Goal: Information Seeking & Learning: Learn about a topic

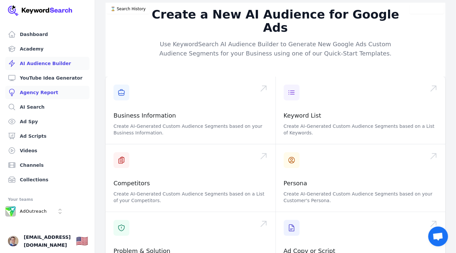
click at [56, 94] on link "Agency Report" at bounding box center [47, 92] width 84 height 13
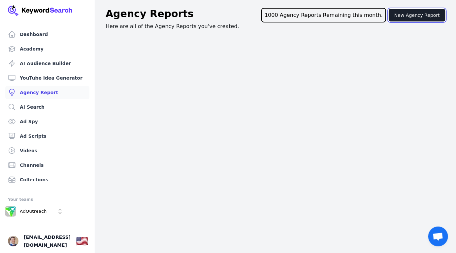
click at [422, 17] on button "New Agency Report" at bounding box center [416, 15] width 57 height 13
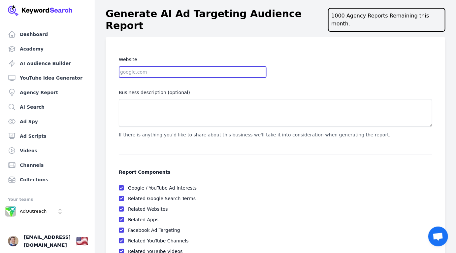
click at [213, 67] on input "Website" at bounding box center [193, 72] width 148 height 12
paste input "[URL][DOMAIN_NAME]"
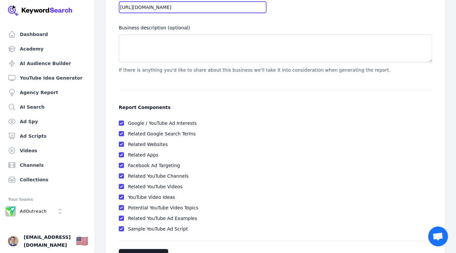
scroll to position [79, 0]
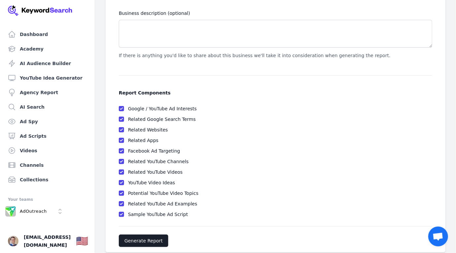
type input "[URL][DOMAIN_NAME]"
click at [145, 234] on button "Generate Report" at bounding box center [143, 240] width 49 height 13
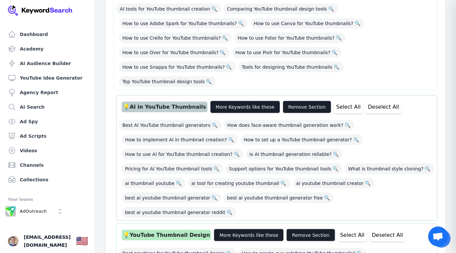
scroll to position [169, 0]
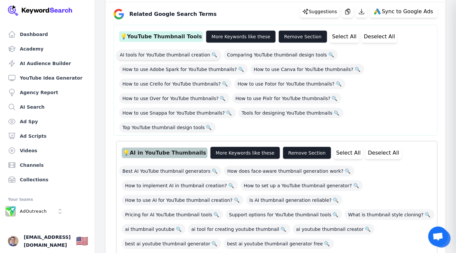
click at [169, 54] on span "AI tools for YouTube thumbnail creation 🔍" at bounding box center [168, 54] width 104 height 11
click at [182, 165] on span "Best AI YouTube thumbnail generators 🔍" at bounding box center [170, 170] width 102 height 11
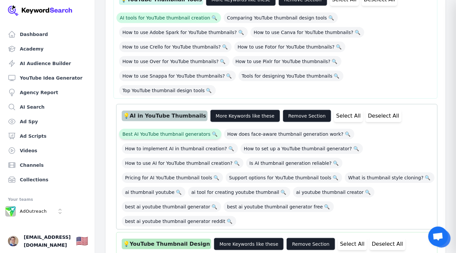
scroll to position [207, 0]
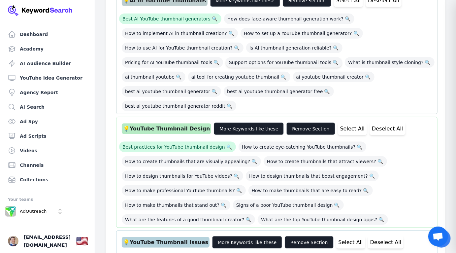
scroll to position [322, 0]
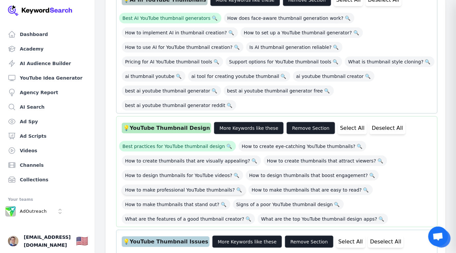
click at [202, 184] on span "How to make professional YouTube thumbnails? 🔍" at bounding box center [184, 189] width 124 height 11
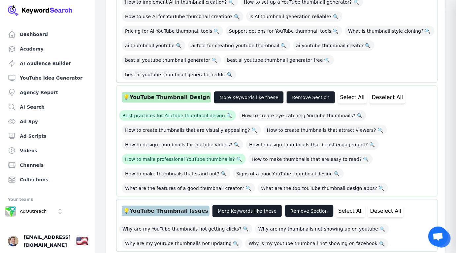
scroll to position [352, 0]
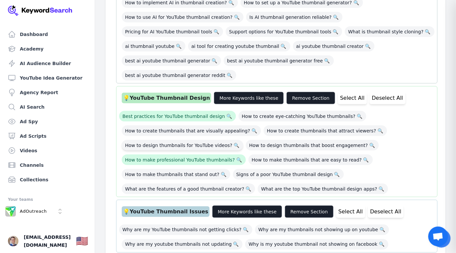
click at [222, 140] on span "How to design thumbnails for YouTube videos? 🔍" at bounding box center [182, 145] width 121 height 11
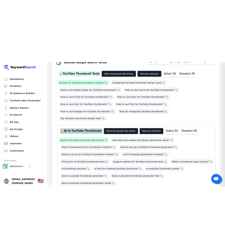
scroll to position [169, 0]
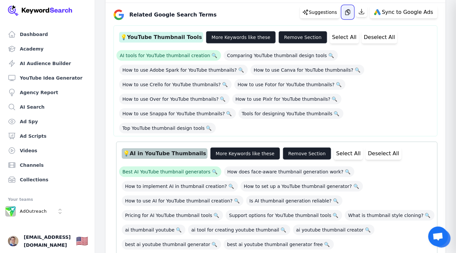
click at [351, 13] on icon "button" at bounding box center [347, 12] width 7 height 7
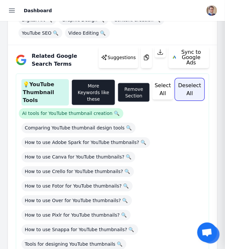
click at [189, 87] on button "Deselect All" at bounding box center [190, 89] width 28 height 20
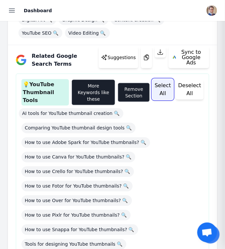
click at [166, 88] on button "Select All" at bounding box center [162, 89] width 21 height 20
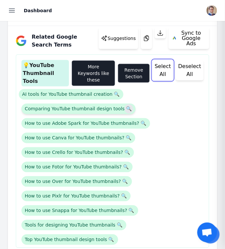
scroll to position [189, 0]
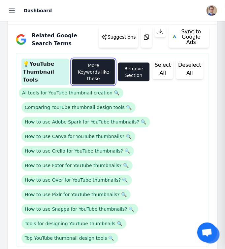
click at [105, 71] on button "More Keywords like these" at bounding box center [94, 72] width 44 height 26
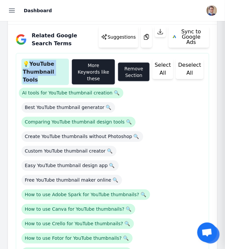
drag, startPoint x: 30, startPoint y: 63, endPoint x: 65, endPoint y: 71, distance: 36.4
click at [65, 71] on div "💡 YouTube Thumbnail Tools" at bounding box center [44, 72] width 47 height 26
copy div "YouTube Thumbnail Tools"
click at [166, 66] on button "Select All" at bounding box center [162, 69] width 21 height 20
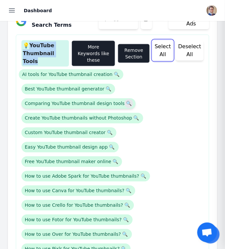
scroll to position [180, 0]
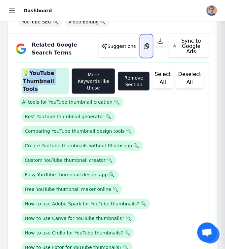
click at [141, 49] on button "button" at bounding box center [146, 46] width 11 height 22
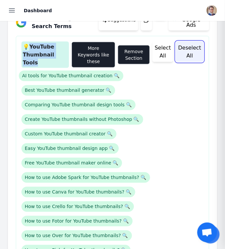
click at [188, 51] on button "Deselect All" at bounding box center [190, 52] width 28 height 20
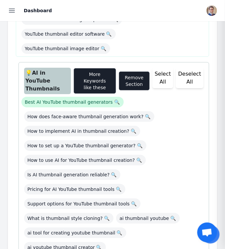
scroll to position [523, 0]
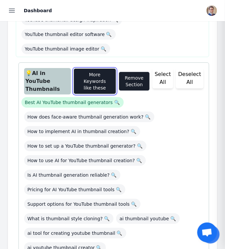
click at [86, 68] on button "More Keywords like these" at bounding box center [95, 81] width 43 height 26
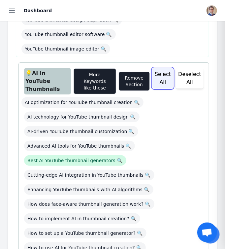
click at [168, 68] on button "Select All" at bounding box center [162, 78] width 21 height 20
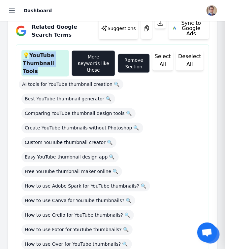
scroll to position [193, 0]
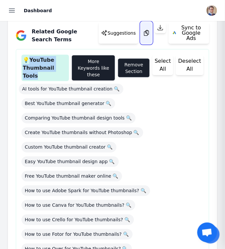
click at [144, 35] on icon "button" at bounding box center [146, 32] width 5 height 5
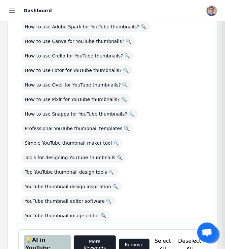
scroll to position [357, 0]
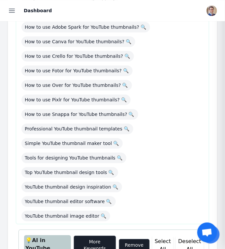
click at [36, 235] on div "💡 AI in YouTube Thumbnails" at bounding box center [47, 248] width 47 height 26
copy div "💡 AI in YouTube Thumbnails"
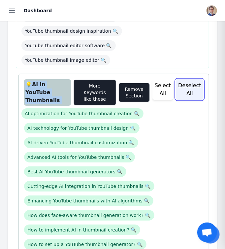
click at [193, 79] on button "Deselect All" at bounding box center [190, 89] width 28 height 20
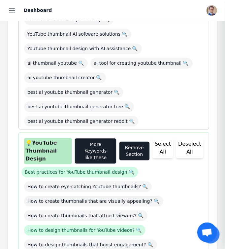
scroll to position [844, 0]
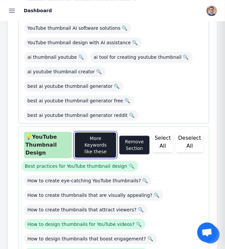
click at [100, 132] on button "More Keywords like these" at bounding box center [95, 145] width 42 height 26
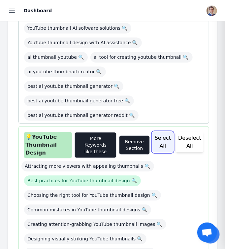
click at [164, 132] on button "Select All" at bounding box center [162, 142] width 21 height 20
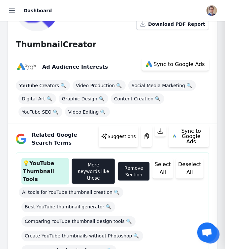
scroll to position [52, 0]
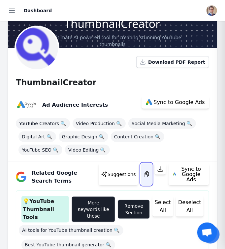
click at [143, 175] on icon "button" at bounding box center [146, 174] width 7 height 7
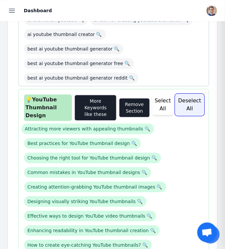
click at [198, 94] on button "Deselect All" at bounding box center [190, 104] width 28 height 20
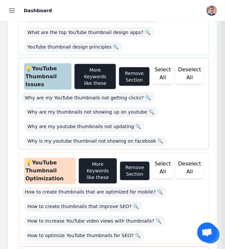
scroll to position [1300, 0]
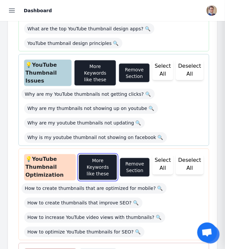
click at [101, 154] on button "More Keywords like these" at bounding box center [97, 167] width 39 height 26
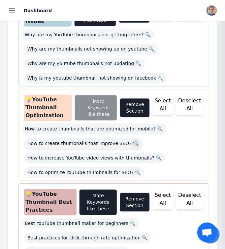
scroll to position [1397, 0]
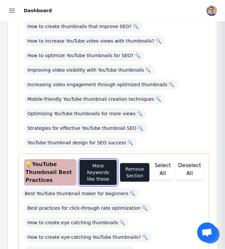
click at [96, 159] on button "More Keywords like these" at bounding box center [98, 172] width 38 height 26
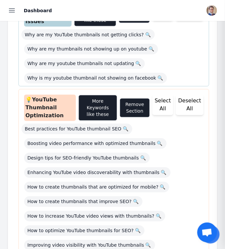
scroll to position [1338, 0]
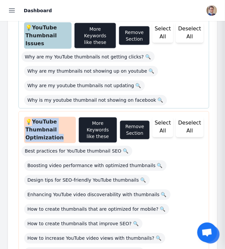
drag, startPoint x: 33, startPoint y: 64, endPoint x: 62, endPoint y: 78, distance: 31.8
click at [62, 117] on div "💡 YouTube Thumbnail Optimization" at bounding box center [50, 130] width 52 height 26
copy div "YouTube Thumbnail Optimization"
click at [167, 117] on button "Select All" at bounding box center [162, 127] width 21 height 20
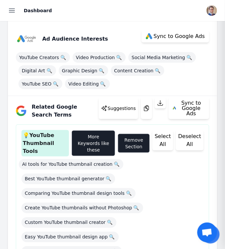
scroll to position [146, 0]
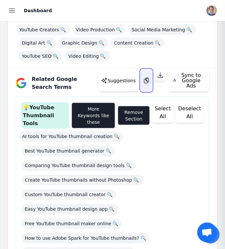
click at [143, 80] on button "button" at bounding box center [146, 81] width 11 height 22
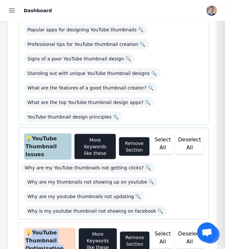
scroll to position [1324, 0]
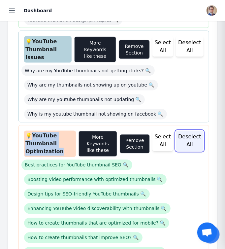
click at [191, 131] on button "Deselect All" at bounding box center [190, 141] width 28 height 20
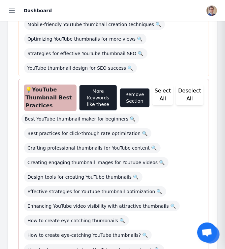
scroll to position [1605, 0]
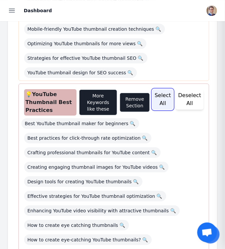
click at [169, 89] on button "Select All" at bounding box center [162, 99] width 21 height 20
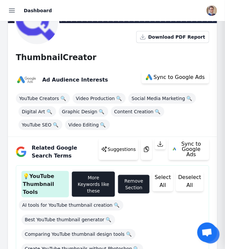
scroll to position [72, 0]
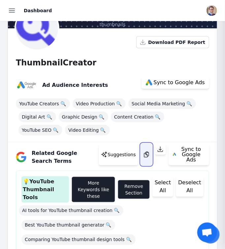
click at [143, 154] on icon "button" at bounding box center [146, 154] width 7 height 7
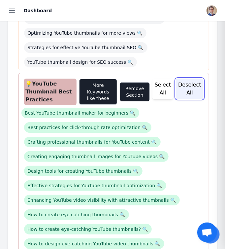
click at [193, 78] on button "Deselect All" at bounding box center [190, 88] width 28 height 20
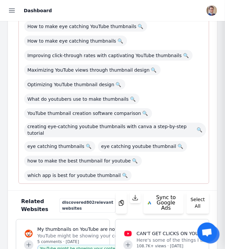
scroll to position [1948, 0]
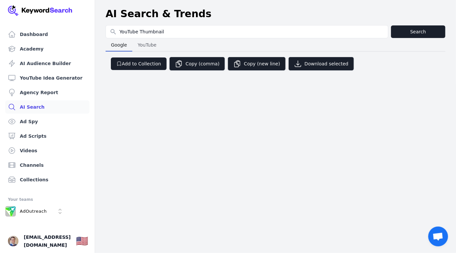
type input "YouTube Thumbnail"
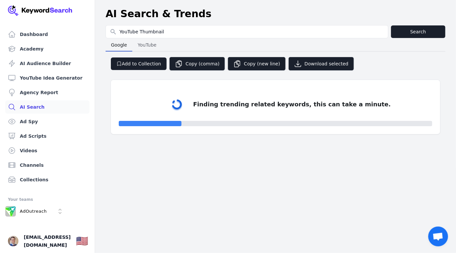
select select "50"
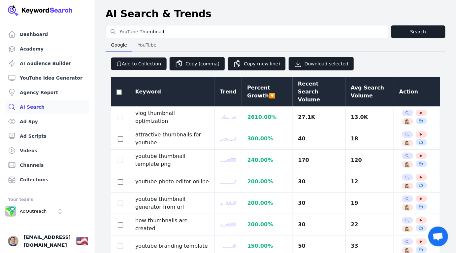
click at [316, 85] on div "Recent Search Volume" at bounding box center [319, 92] width 42 height 24
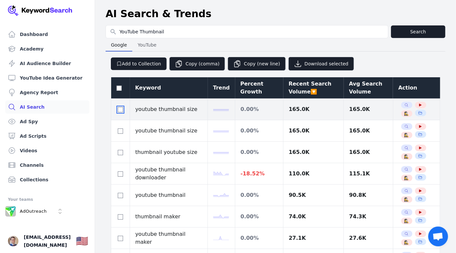
click at [119, 108] on input "checkbox" at bounding box center [120, 109] width 5 height 5
checkbox input "true"
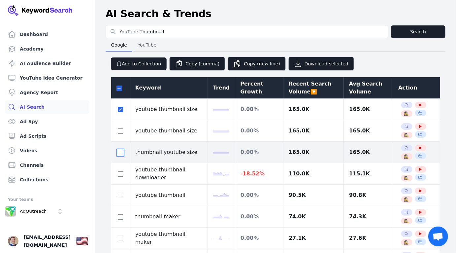
click at [120, 152] on input "checkbox" at bounding box center [120, 152] width 5 height 5
checkbox input "true"
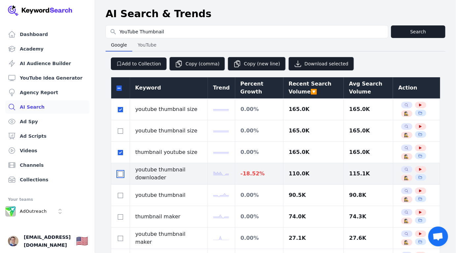
click at [120, 174] on input "checkbox" at bounding box center [120, 173] width 5 height 5
checkbox input "true"
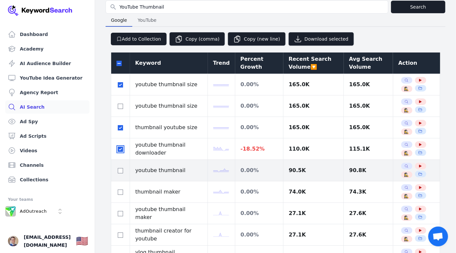
scroll to position [26, 0]
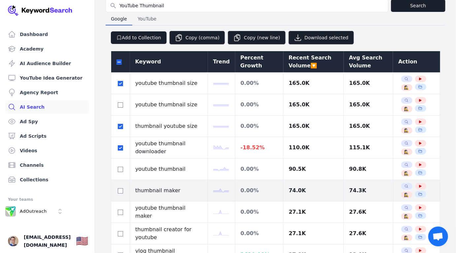
click at [120, 193] on div at bounding box center [120, 190] width 8 height 8
click at [120, 190] on input "checkbox" at bounding box center [120, 190] width 5 height 5
checkbox input "true"
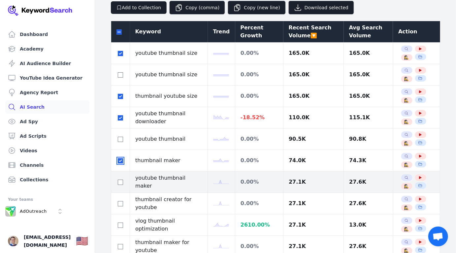
scroll to position [58, 0]
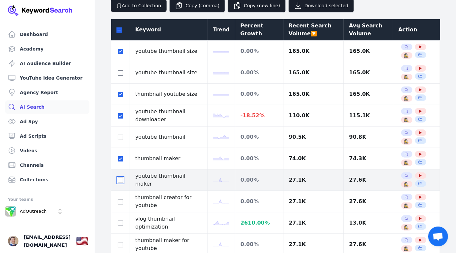
click at [121, 179] on input "checkbox" at bounding box center [120, 179] width 5 height 5
checkbox input "true"
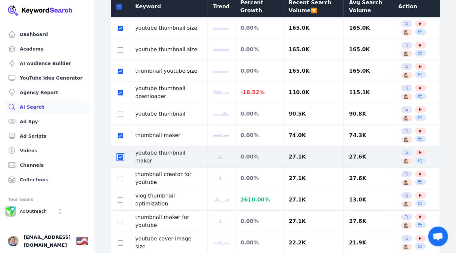
scroll to position [85, 0]
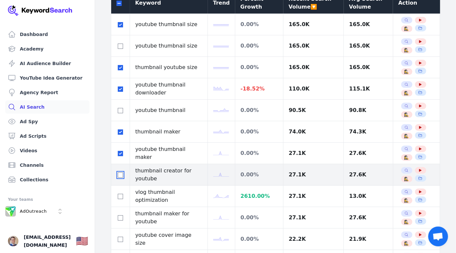
click at [120, 174] on input "checkbox" at bounding box center [120, 174] width 5 height 5
checkbox input "true"
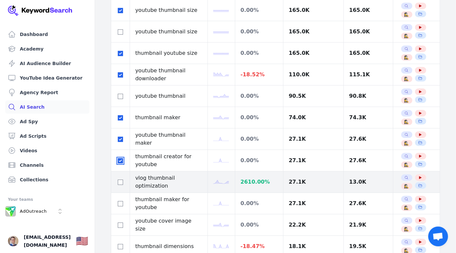
scroll to position [102, 0]
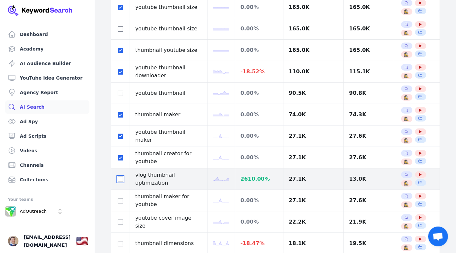
click at [121, 176] on input "checkbox" at bounding box center [120, 178] width 5 height 5
checkbox input "true"
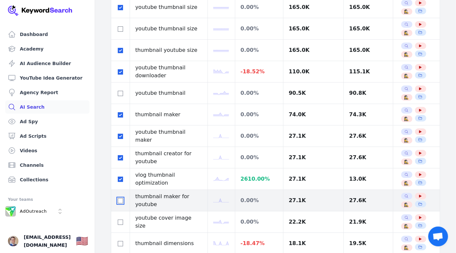
click at [120, 200] on input "checkbox" at bounding box center [120, 200] width 5 height 5
checkbox input "true"
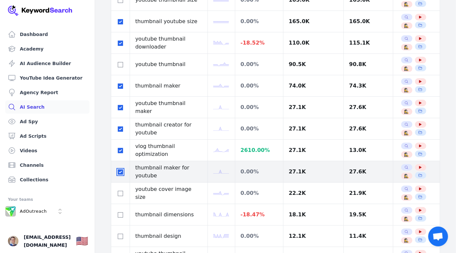
scroll to position [134, 0]
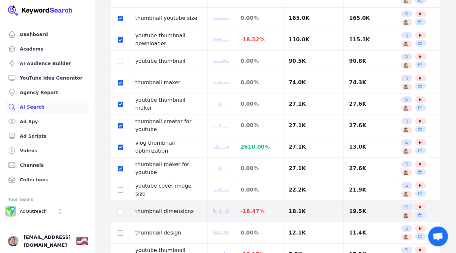
click at [120, 207] on div at bounding box center [120, 211] width 8 height 8
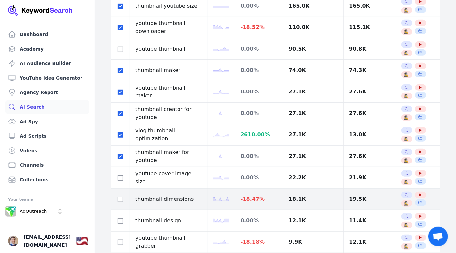
scroll to position [149, 0]
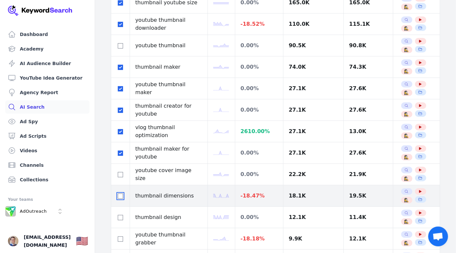
click at [120, 193] on input "checkbox" at bounding box center [120, 195] width 5 height 5
checkbox input "true"
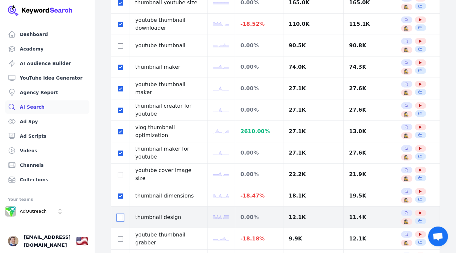
click at [119, 216] on input "checkbox" at bounding box center [120, 217] width 5 height 5
checkbox input "true"
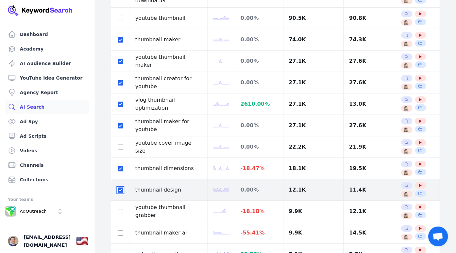
scroll to position [178, 0]
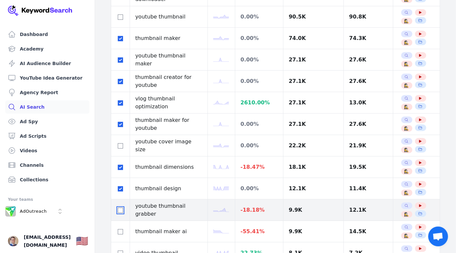
click at [119, 208] on input "checkbox" at bounding box center [120, 209] width 5 height 5
checkbox input "true"
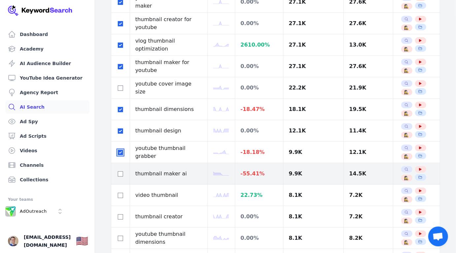
scroll to position [246, 0]
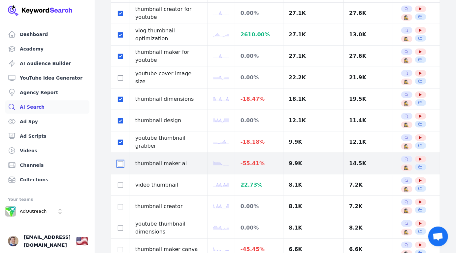
click at [120, 163] on input "checkbox" at bounding box center [120, 163] width 5 height 5
checkbox input "true"
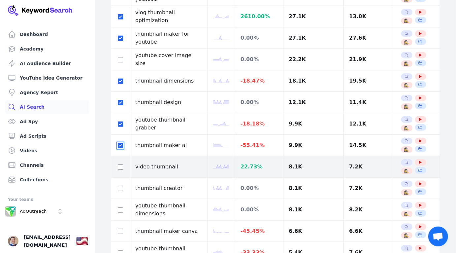
scroll to position [265, 0]
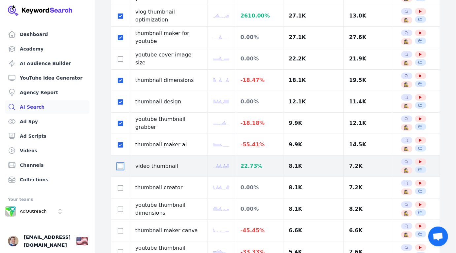
click at [119, 164] on input "checkbox" at bounding box center [120, 166] width 5 height 5
checkbox input "true"
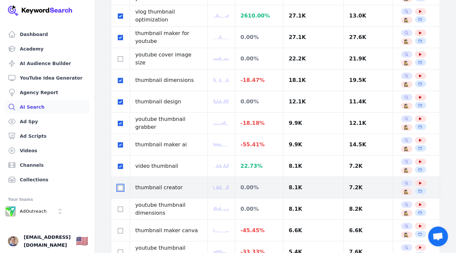
click at [120, 186] on input "checkbox" at bounding box center [120, 187] width 5 height 5
checkbox input "true"
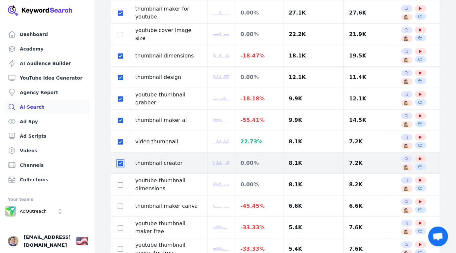
scroll to position [290, 0]
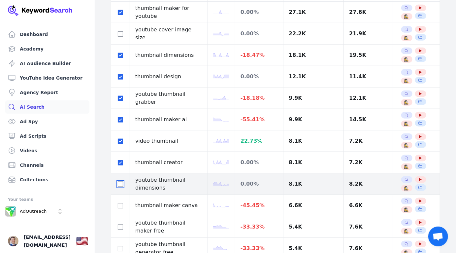
click at [120, 181] on input "checkbox" at bounding box center [120, 183] width 5 height 5
checkbox input "true"
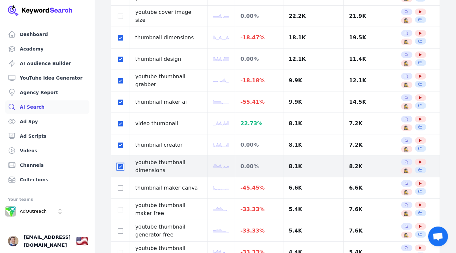
scroll to position [311, 0]
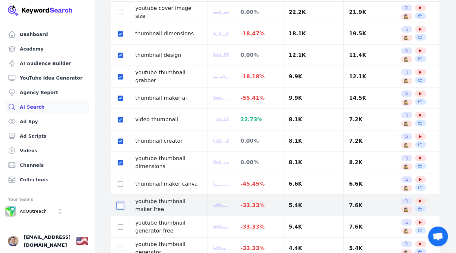
click at [121, 204] on input "checkbox" at bounding box center [120, 205] width 5 height 5
click at [120, 204] on input "checkbox" at bounding box center [120, 205] width 5 height 5
checkbox input "false"
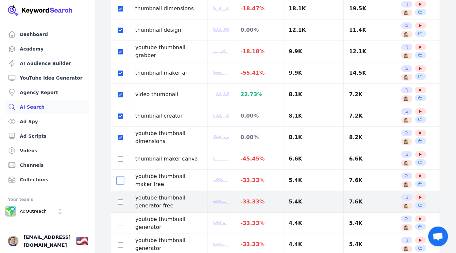
scroll to position [339, 0]
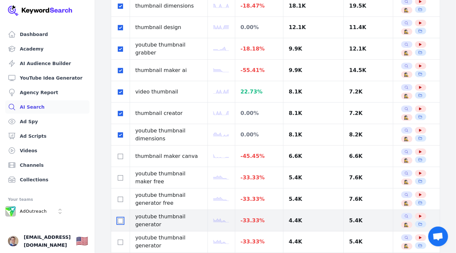
click at [120, 218] on input "checkbox" at bounding box center [120, 220] width 5 height 5
checkbox input "true"
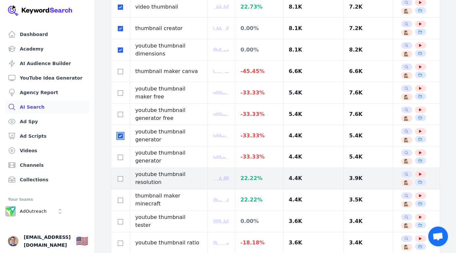
scroll to position [438, 0]
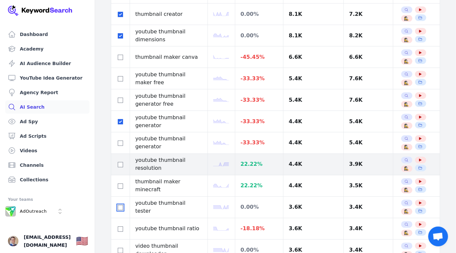
click at [121, 207] on input "checkbox" at bounding box center [120, 207] width 5 height 5
checkbox input "true"
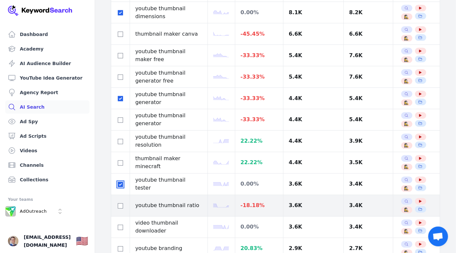
scroll to position [462, 0]
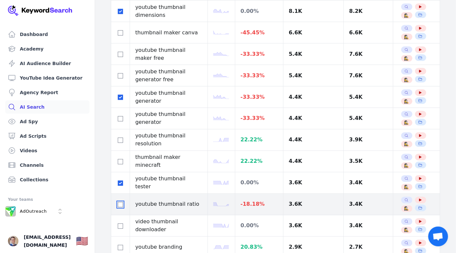
click at [120, 202] on input "checkbox" at bounding box center [120, 204] width 5 height 5
checkbox input "true"
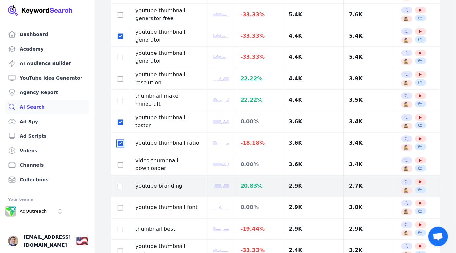
scroll to position [525, 0]
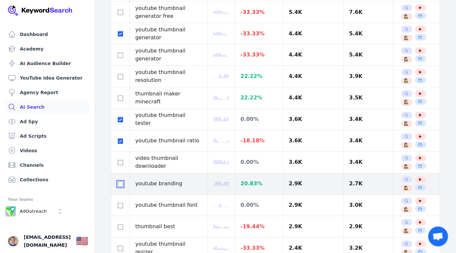
click at [120, 182] on input "checkbox" at bounding box center [120, 183] width 5 height 5
checkbox input "true"
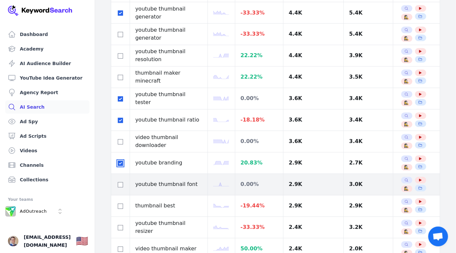
scroll to position [547, 0]
click at [118, 182] on input "checkbox" at bounding box center [120, 184] width 5 height 5
checkbox input "true"
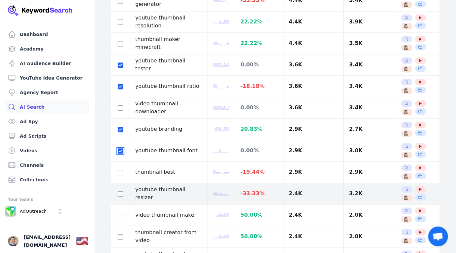
scroll to position [580, 0]
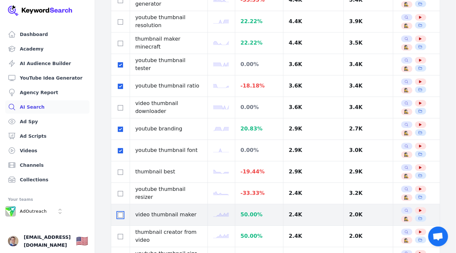
click at [118, 213] on input "checkbox" at bounding box center [120, 214] width 5 height 5
checkbox input "true"
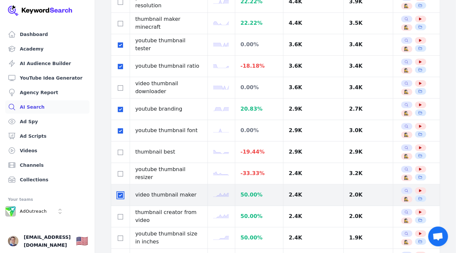
scroll to position [601, 0]
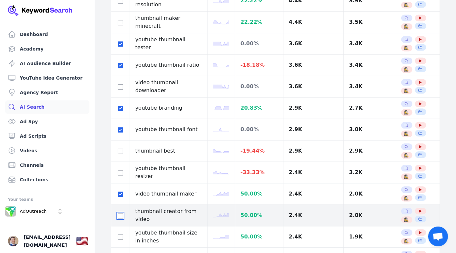
click at [118, 213] on input "checkbox" at bounding box center [120, 215] width 5 height 5
checkbox input "true"
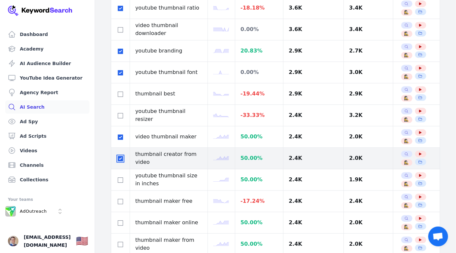
scroll to position [662, 0]
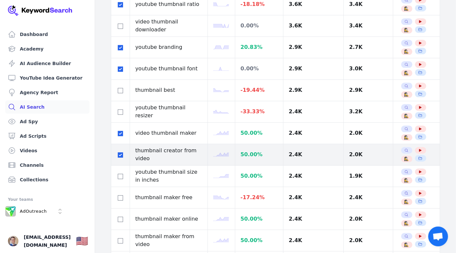
click at [118, 215] on div at bounding box center [120, 219] width 8 height 8
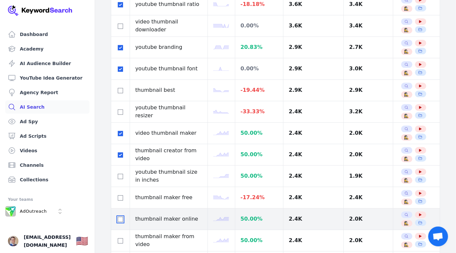
click at [120, 216] on input "checkbox" at bounding box center [120, 218] width 5 height 5
checkbox input "true"
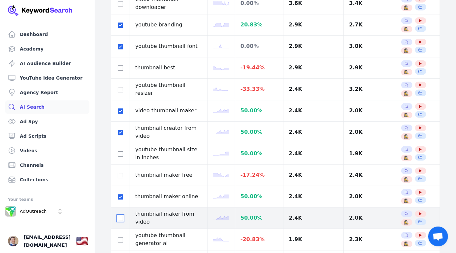
click at [120, 215] on input "checkbox" at bounding box center [120, 217] width 5 height 5
checkbox input "true"
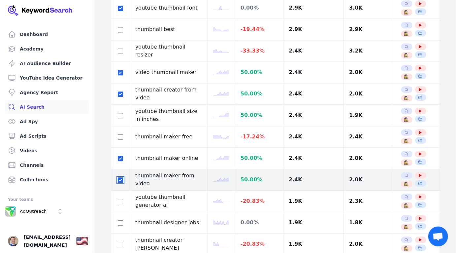
scroll to position [723, 0]
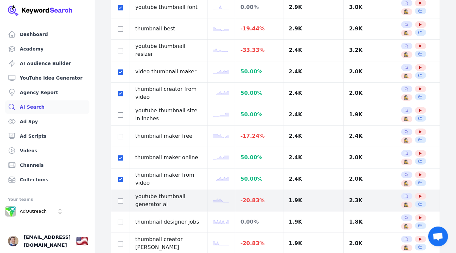
click at [122, 196] on div at bounding box center [120, 200] width 8 height 8
click at [122, 198] on input "checkbox" at bounding box center [120, 200] width 5 height 5
checkbox input "true"
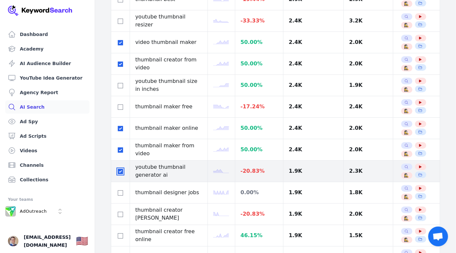
scroll to position [754, 0]
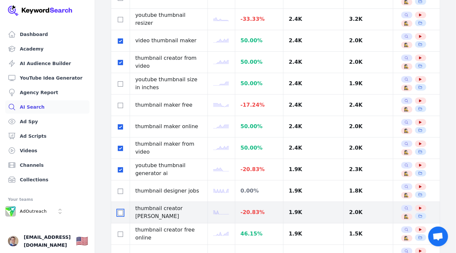
click at [121, 210] on input "checkbox" at bounding box center [120, 212] width 5 height 5
checkbox input "true"
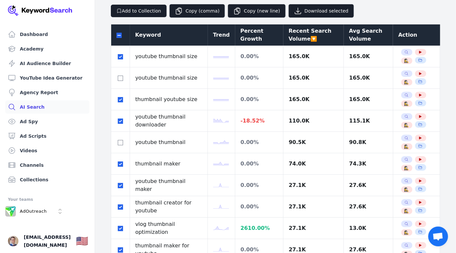
scroll to position [0, 0]
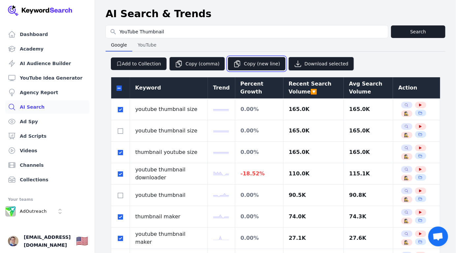
click at [247, 62] on button "Copy (new line)" at bounding box center [256, 64] width 58 height 14
click at [118, 86] on input "checkbox" at bounding box center [118, 87] width 5 height 5
checkbox input "true"
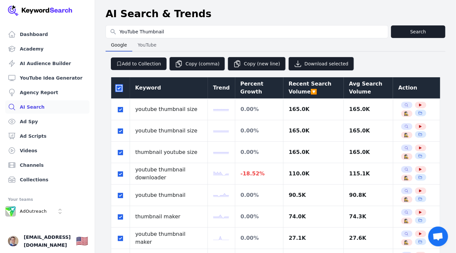
checkbox input "true"
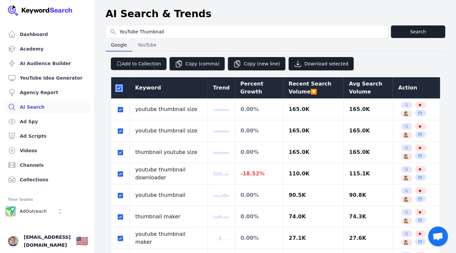
checkbox input "true"
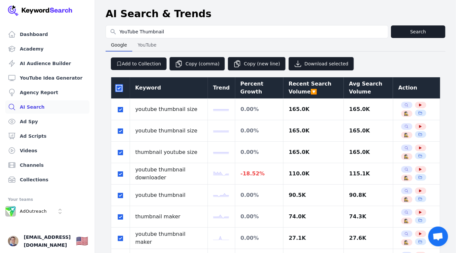
checkbox input "true"
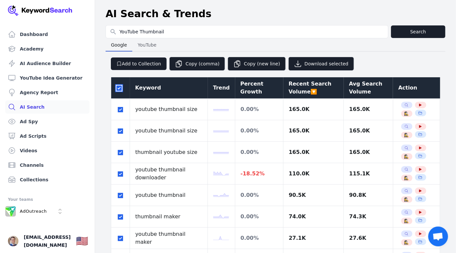
checkbox input "true"
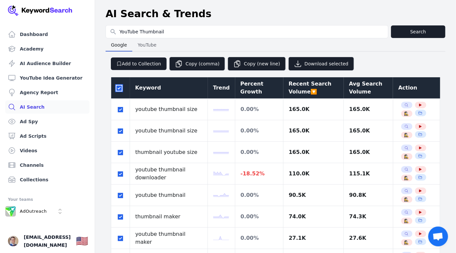
checkbox input "true"
click at [119, 87] on input "checkbox" at bounding box center [118, 87] width 5 height 5
checkbox input "false"
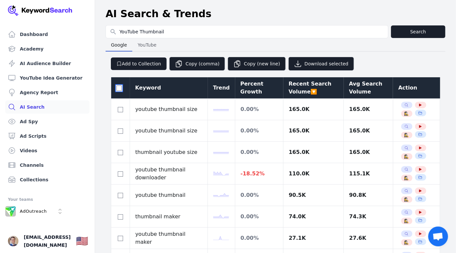
checkbox input "false"
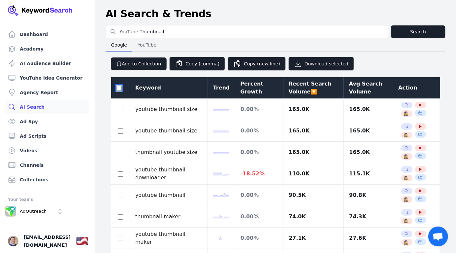
checkbox input "false"
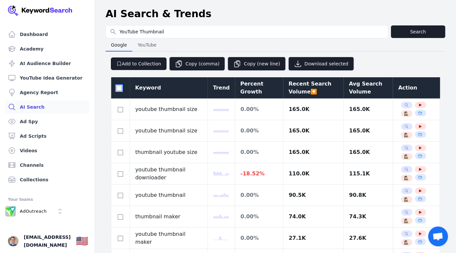
checkbox input "false"
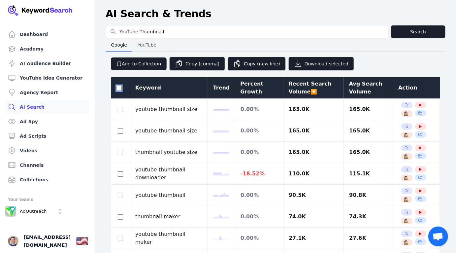
checkbox input "false"
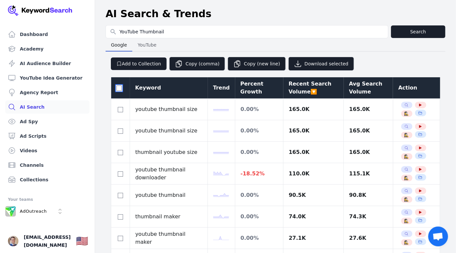
checkbox input "false"
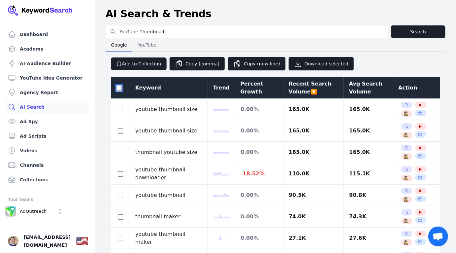
checkbox input "false"
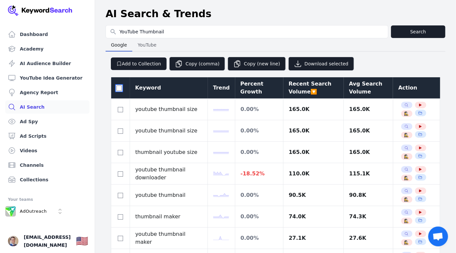
checkbox input "false"
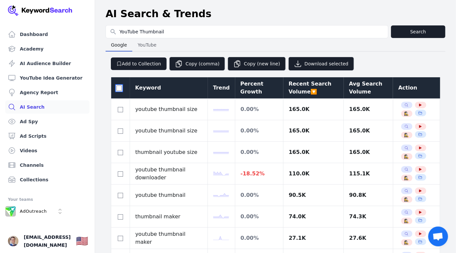
checkbox input "false"
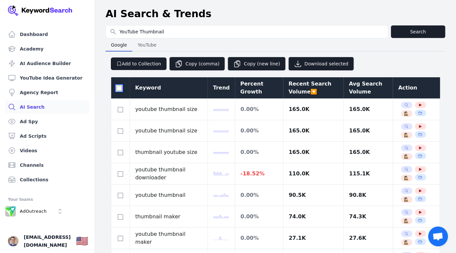
checkbox input "false"
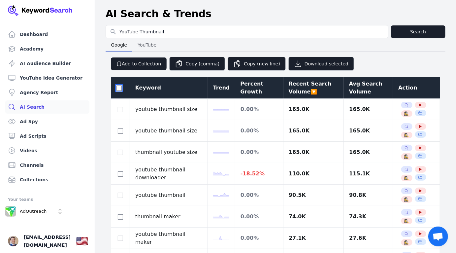
checkbox input "false"
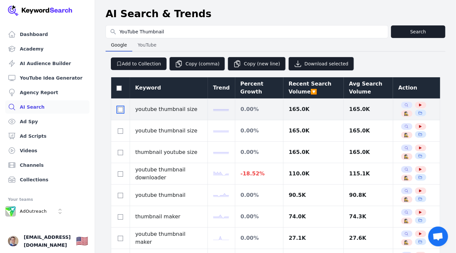
click at [120, 110] on input "checkbox" at bounding box center [120, 109] width 5 height 5
click at [120, 109] on input "checkbox" at bounding box center [120, 109] width 5 height 5
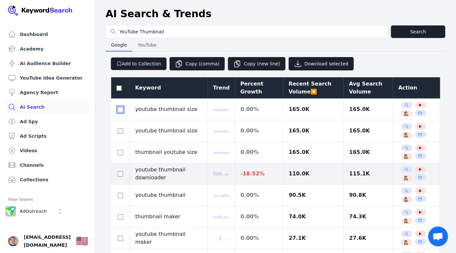
scroll to position [21, 0]
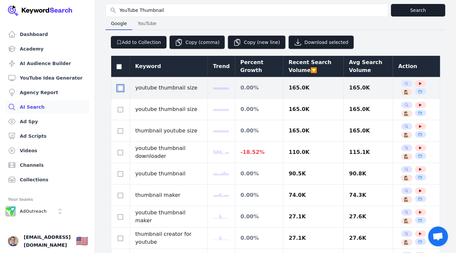
click at [122, 87] on input "checkbox" at bounding box center [120, 87] width 5 height 5
checkbox input "true"
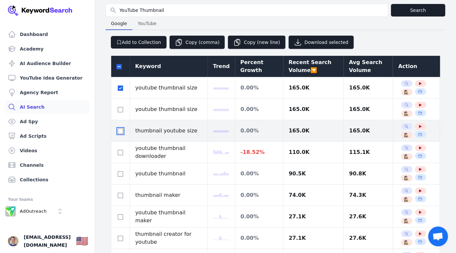
click at [121, 131] on input "checkbox" at bounding box center [120, 130] width 5 height 5
checkbox input "true"
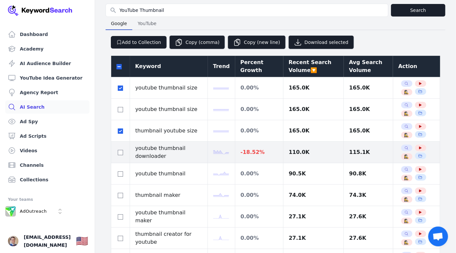
click at [121, 147] on td at bounding box center [120, 151] width 19 height 21
click at [119, 150] on input "checkbox" at bounding box center [120, 152] width 5 height 5
checkbox input "true"
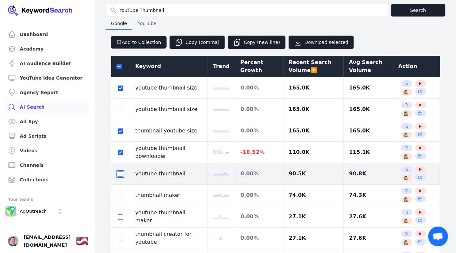
click at [119, 171] on input "checkbox" at bounding box center [120, 173] width 5 height 5
checkbox input "true"
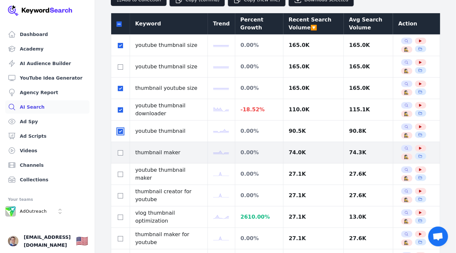
scroll to position [80, 0]
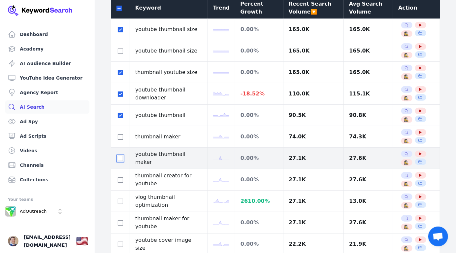
click at [118, 157] on input "checkbox" at bounding box center [120, 158] width 5 height 5
checkbox input "true"
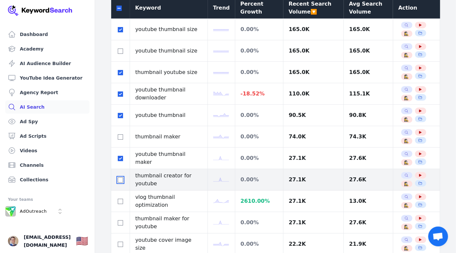
click at [120, 177] on input "checkbox" at bounding box center [120, 179] width 5 height 5
checkbox input "true"
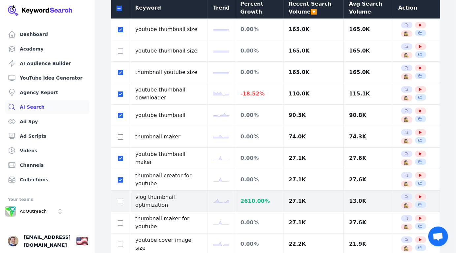
click at [121, 203] on td at bounding box center [120, 200] width 19 height 21
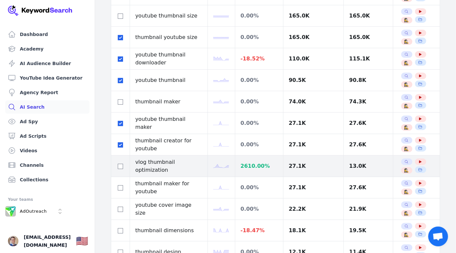
scroll to position [122, 0]
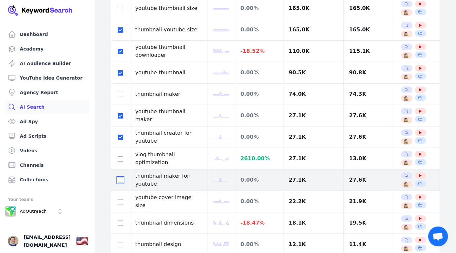
click at [120, 179] on input "checkbox" at bounding box center [120, 179] width 5 height 5
checkbox input "true"
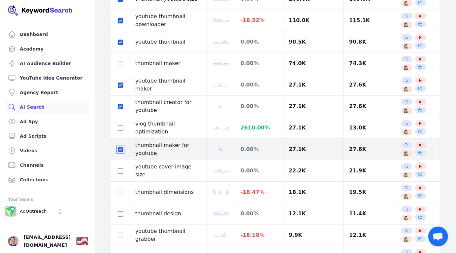
scroll to position [176, 0]
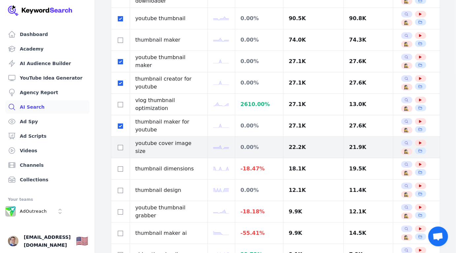
click at [118, 143] on div at bounding box center [120, 147] width 8 height 8
click at [119, 145] on input "checkbox" at bounding box center [120, 147] width 5 height 5
checkbox input "false"
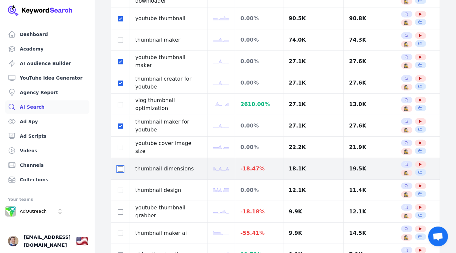
click at [120, 166] on input "checkbox" at bounding box center [120, 168] width 5 height 5
checkbox input "true"
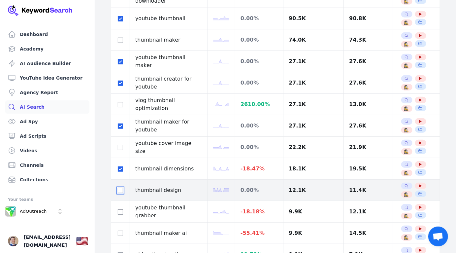
click at [120, 188] on input "checkbox" at bounding box center [120, 190] width 5 height 5
checkbox input "true"
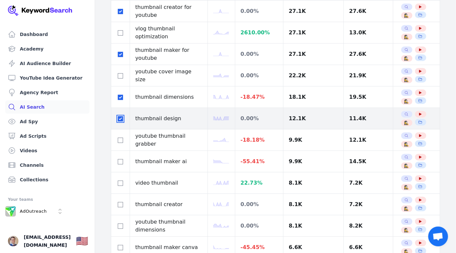
scroll to position [267, 0]
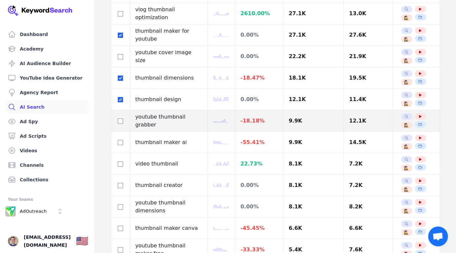
click at [120, 124] on td at bounding box center [120, 120] width 19 height 21
click at [120, 120] on input "checkbox" at bounding box center [120, 120] width 5 height 5
checkbox input "true"
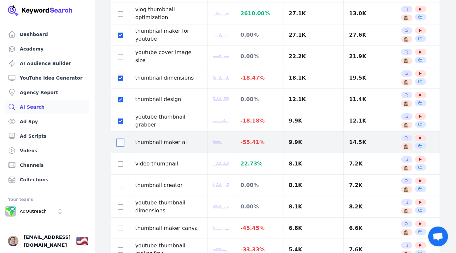
click at [118, 141] on input "checkbox" at bounding box center [120, 142] width 5 height 5
checkbox input "true"
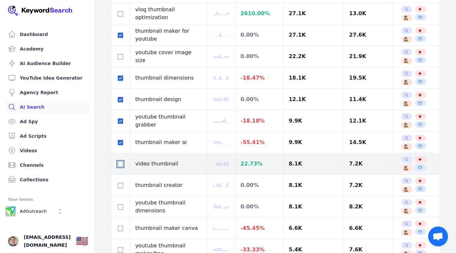
click at [120, 163] on input "checkbox" at bounding box center [120, 163] width 5 height 5
checkbox input "true"
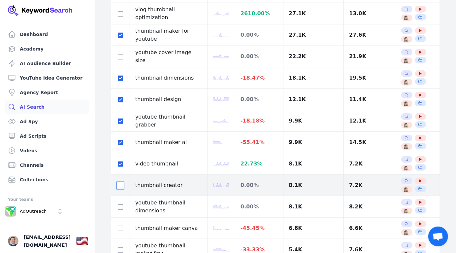
click at [120, 184] on input "checkbox" at bounding box center [120, 185] width 5 height 5
checkbox input "true"
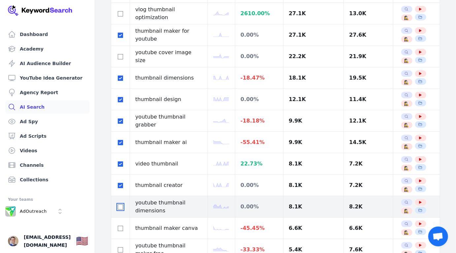
click at [121, 204] on input "checkbox" at bounding box center [120, 206] width 5 height 5
checkbox input "true"
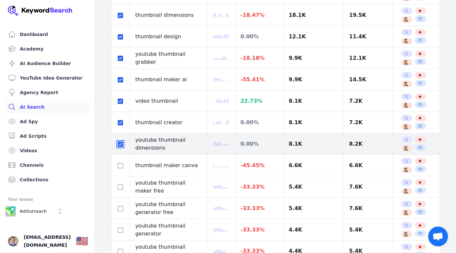
scroll to position [354, 0]
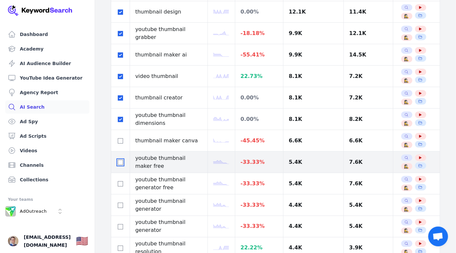
click at [120, 160] on input "checkbox" at bounding box center [120, 162] width 5 height 5
click at [121, 161] on input "checkbox" at bounding box center [120, 162] width 5 height 5
checkbox input "false"
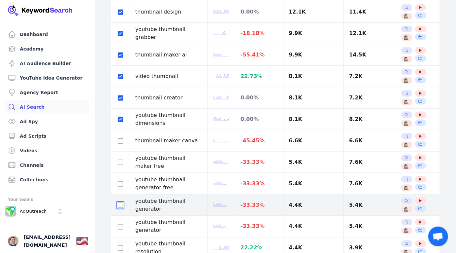
click at [121, 202] on input "checkbox" at bounding box center [120, 204] width 5 height 5
checkbox input "true"
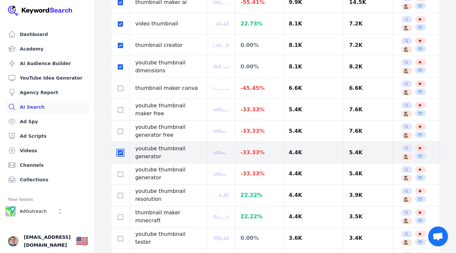
scroll to position [440, 0]
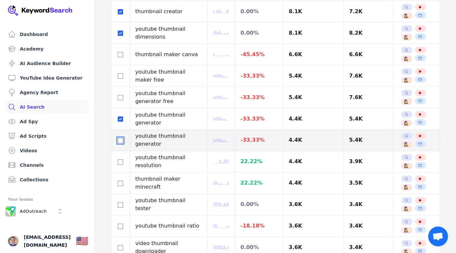
click at [119, 139] on input "checkbox" at bounding box center [120, 140] width 5 height 5
checkbox input "true"
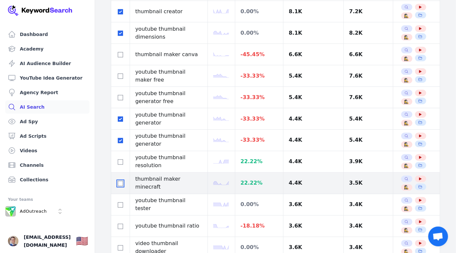
click at [122, 183] on input "checkbox" at bounding box center [120, 183] width 5 height 5
checkbox input "false"
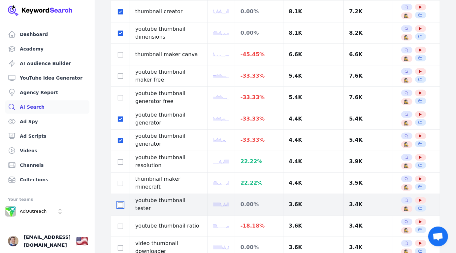
click at [119, 202] on input "checkbox" at bounding box center [120, 204] width 5 height 5
checkbox input "true"
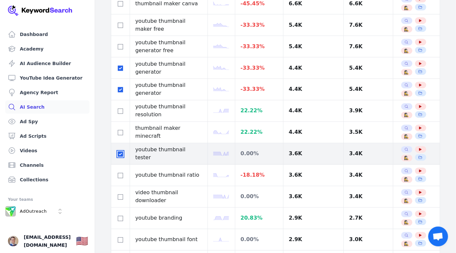
scroll to position [518, 0]
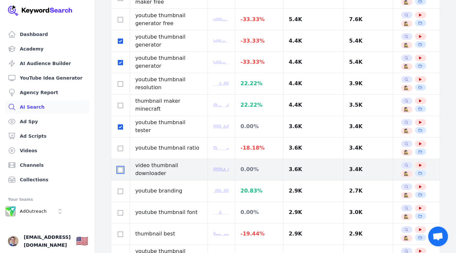
click at [119, 168] on input "checkbox" at bounding box center [120, 169] width 5 height 5
checkbox input "true"
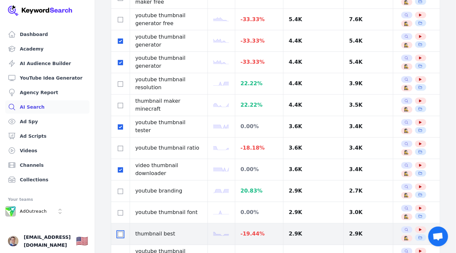
click at [118, 233] on input "checkbox" at bounding box center [120, 233] width 5 height 5
checkbox input "false"
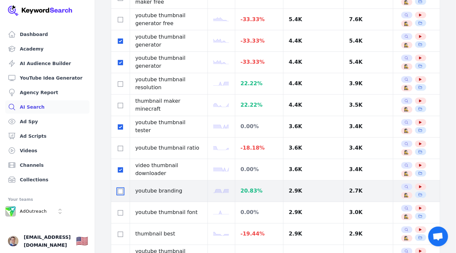
click at [120, 190] on input "checkbox" at bounding box center [120, 191] width 5 height 5
checkbox input "true"
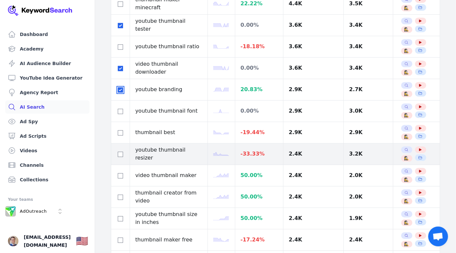
scroll to position [622, 0]
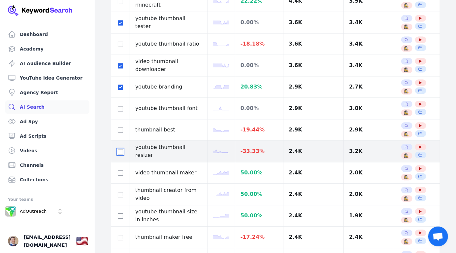
click at [121, 149] on input "checkbox" at bounding box center [120, 151] width 5 height 5
checkbox input "true"
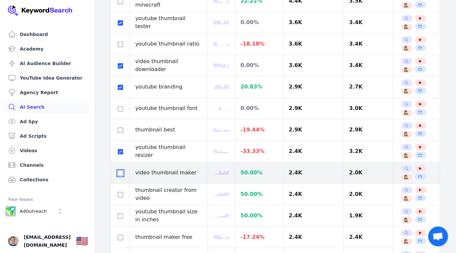
click at [122, 170] on input "checkbox" at bounding box center [120, 172] width 5 height 5
checkbox input "true"
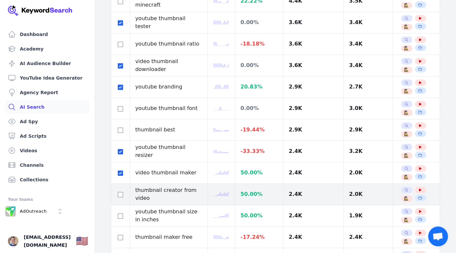
click at [119, 186] on td at bounding box center [120, 193] width 19 height 21
click at [119, 192] on input "checkbox" at bounding box center [120, 194] width 5 height 5
checkbox input "true"
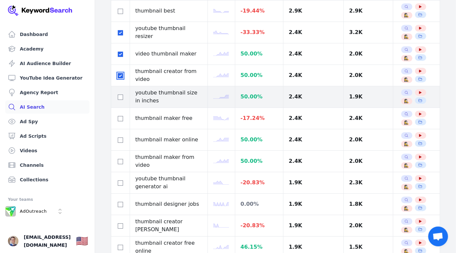
scroll to position [746, 0]
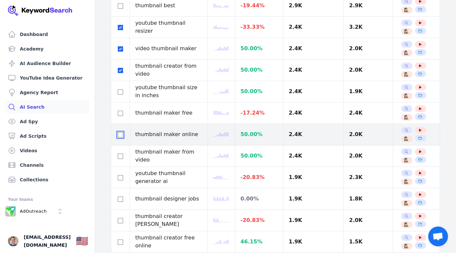
click at [118, 132] on input "checkbox" at bounding box center [120, 134] width 5 height 5
checkbox input "true"
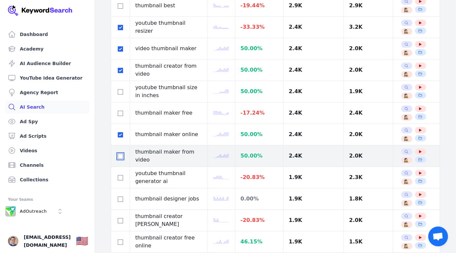
click at [120, 153] on input "checkbox" at bounding box center [120, 155] width 5 height 5
checkbox input "true"
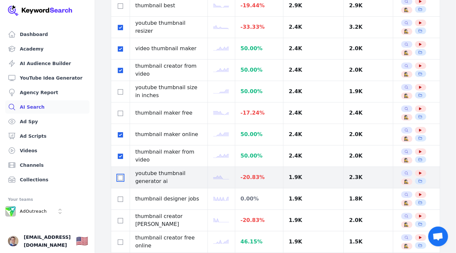
click at [121, 175] on input "checkbox" at bounding box center [120, 177] width 5 height 5
checkbox input "true"
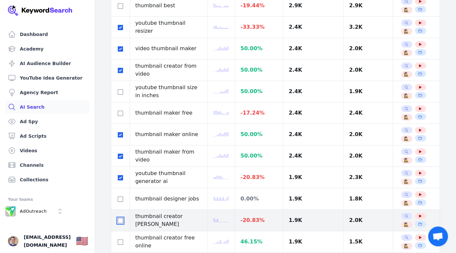
click at [121, 218] on input "checkbox" at bounding box center [120, 220] width 5 height 5
checkbox input "true"
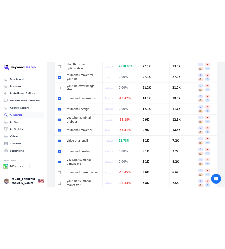
scroll to position [0, 0]
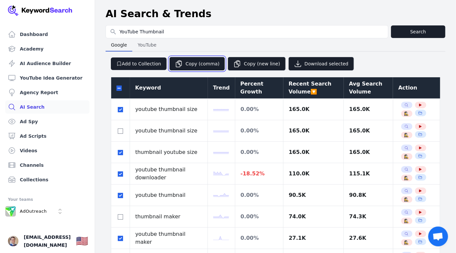
click at [198, 66] on button "Copy (comma)" at bounding box center [197, 64] width 56 height 14
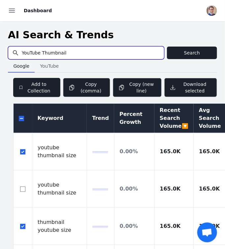
drag, startPoint x: 41, startPoint y: 53, endPoint x: -9, endPoint y: 47, distance: 50.7
click at [0, 47] on html "Dashboard Academy AI Audience Builder YouTube Idea Generator Agency Report AI S…" at bounding box center [112, 124] width 225 height 249
click at [62, 51] on input "Thumbnail" at bounding box center [86, 52] width 156 height 13
type input "Thumbnail"
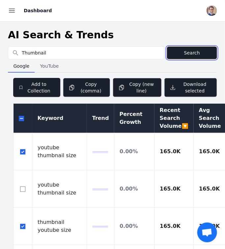
click at [181, 51] on button "Search" at bounding box center [192, 52] width 50 height 13
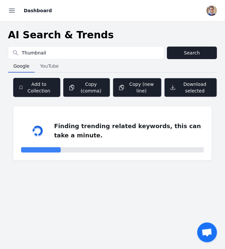
select select "50"
